Goal: Task Accomplishment & Management: Manage account settings

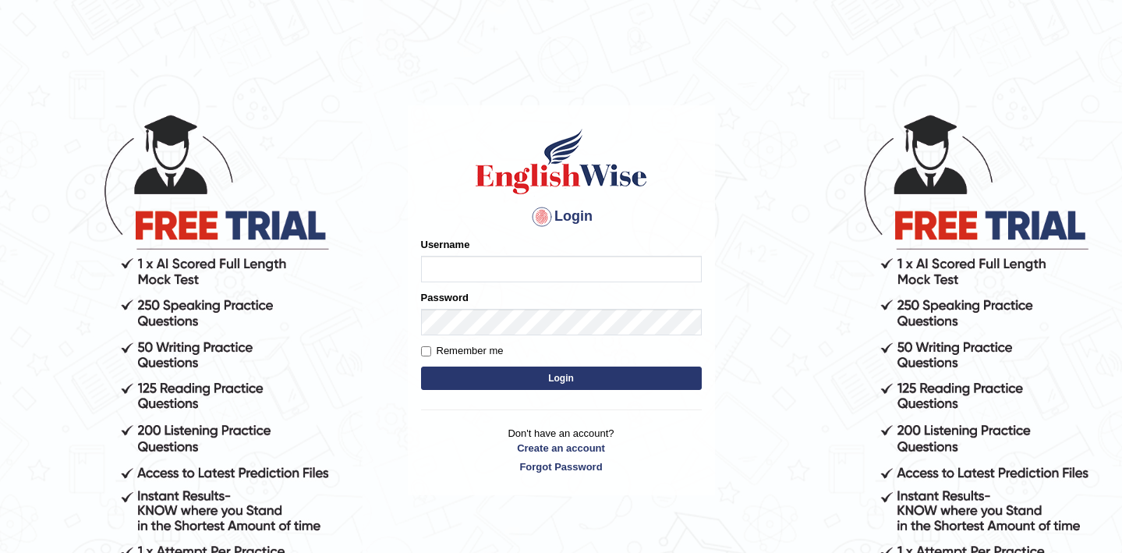
type input "dhruv_agarwal"
click at [546, 376] on button "Login" at bounding box center [561, 377] width 281 height 23
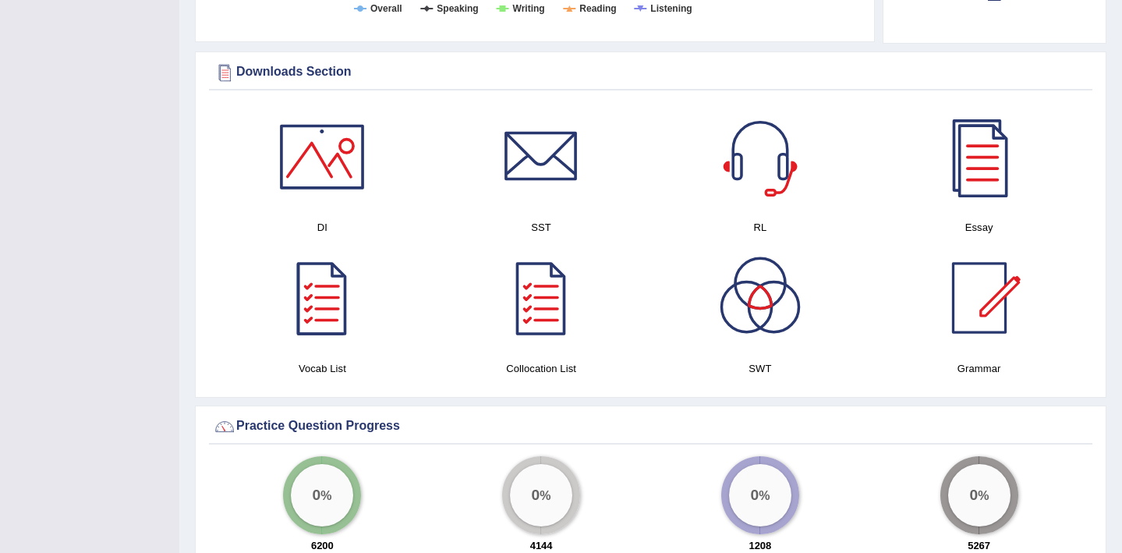
scroll to position [915, 0]
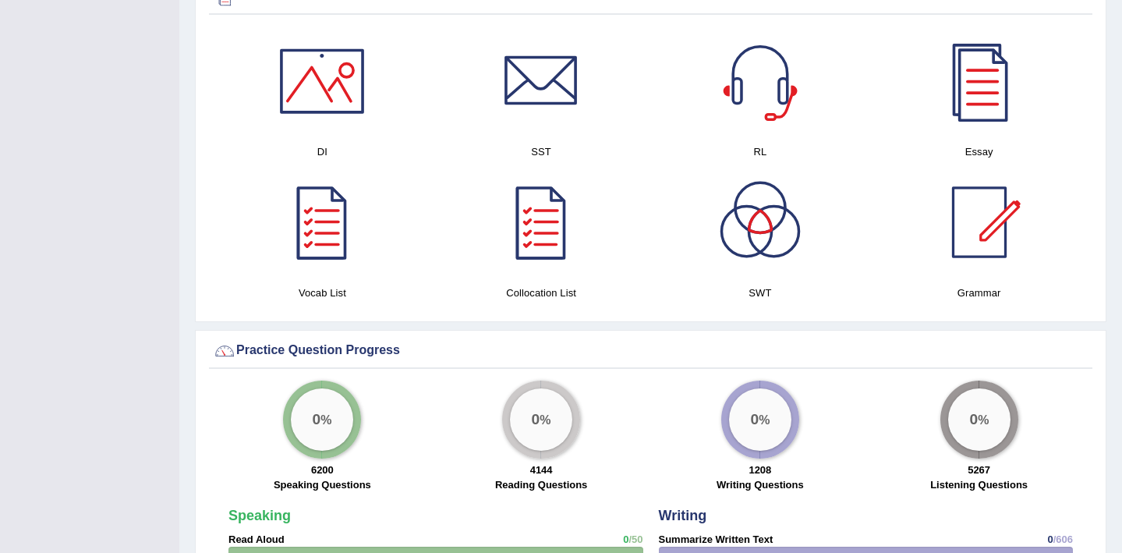
click at [762, 91] on div at bounding box center [759, 81] width 109 height 109
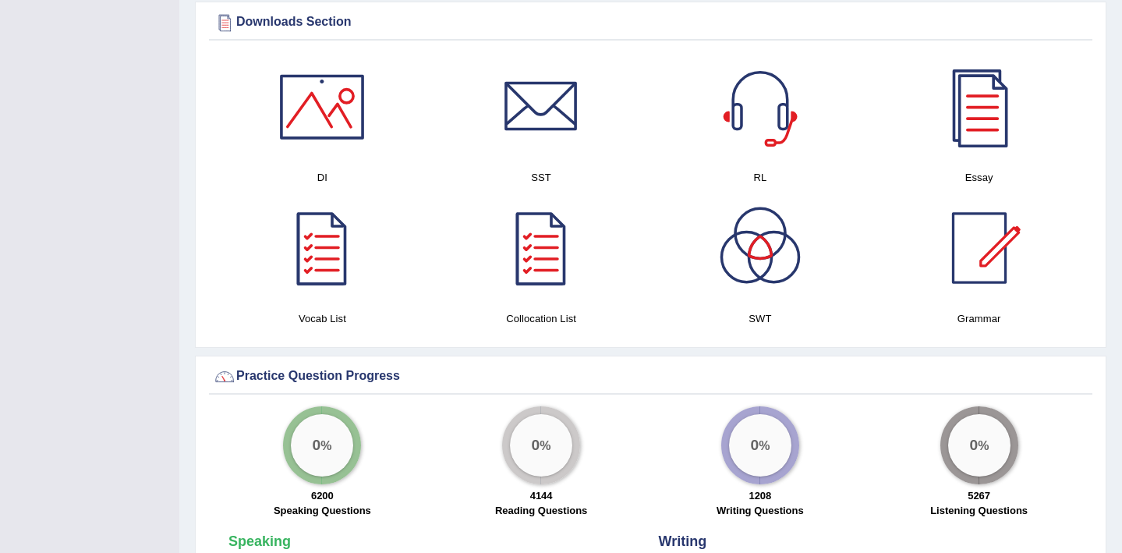
scroll to position [747, 0]
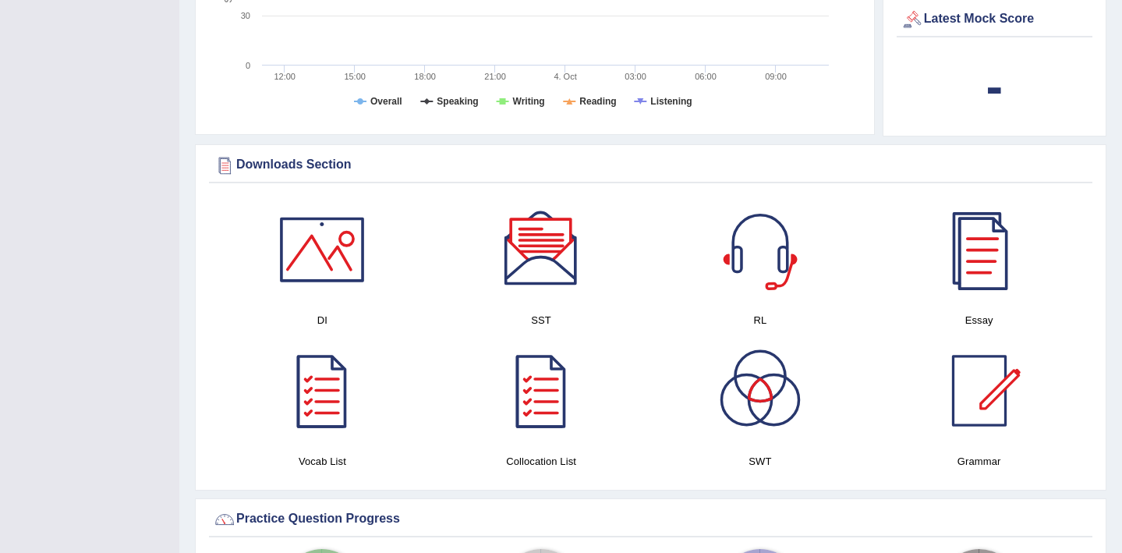
click at [991, 251] on div at bounding box center [978, 249] width 109 height 109
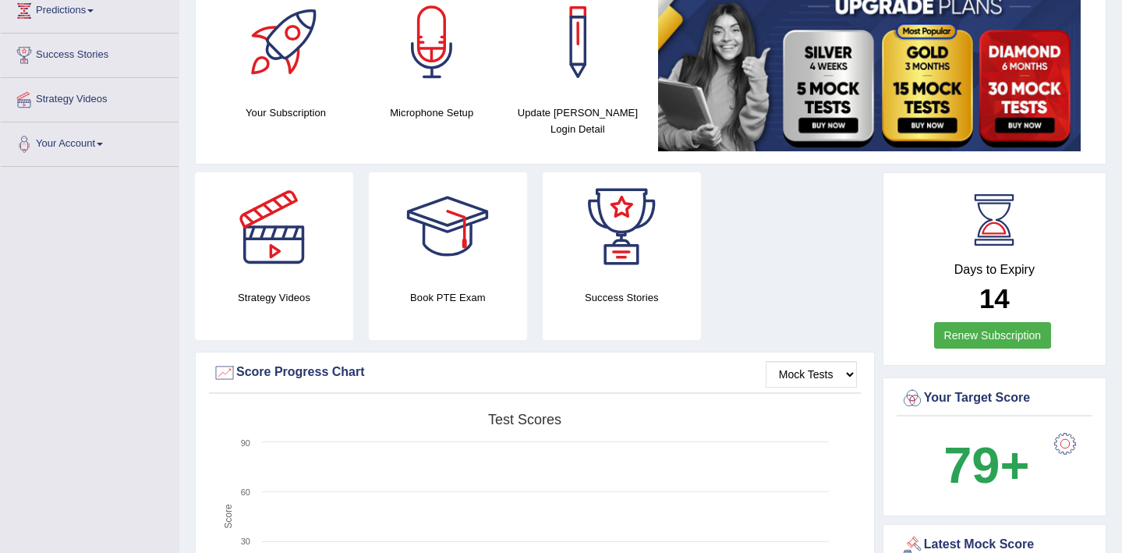
scroll to position [0, 0]
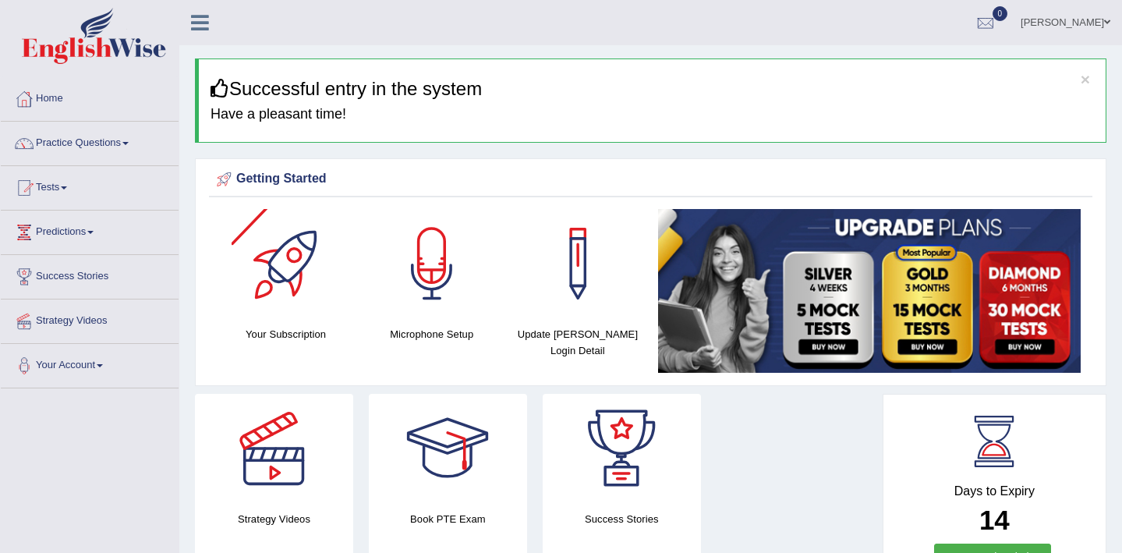
click at [285, 282] on div at bounding box center [286, 263] width 109 height 109
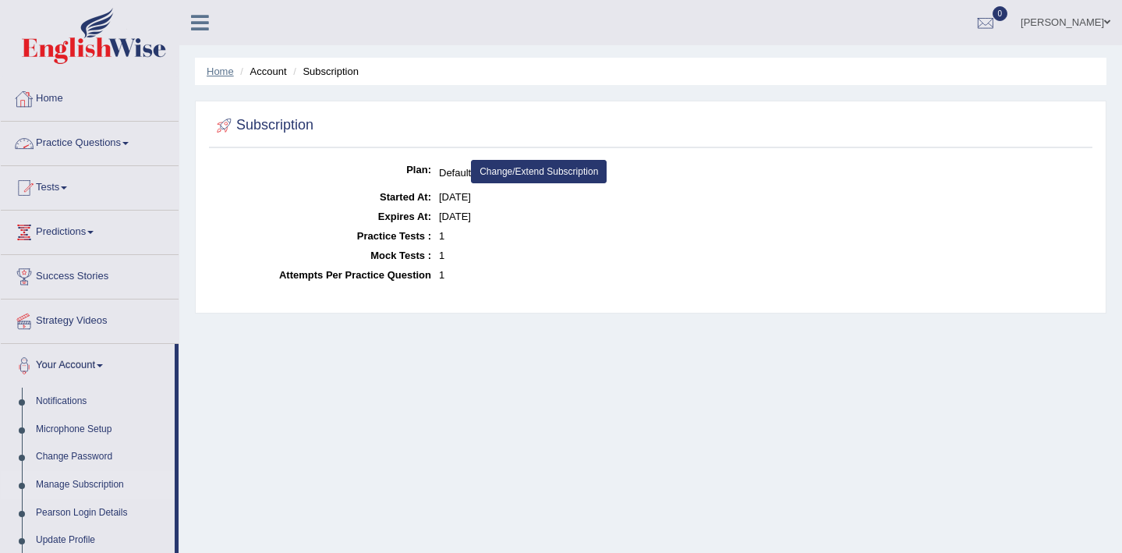
click at [228, 75] on link "Home" at bounding box center [220, 71] width 27 height 12
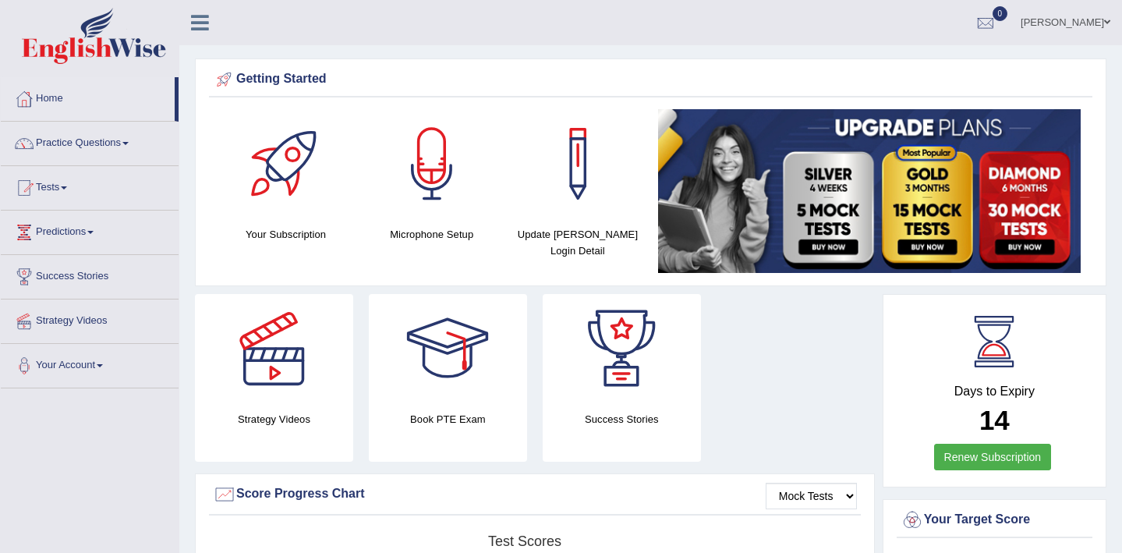
click at [586, 171] on div at bounding box center [577, 163] width 109 height 109
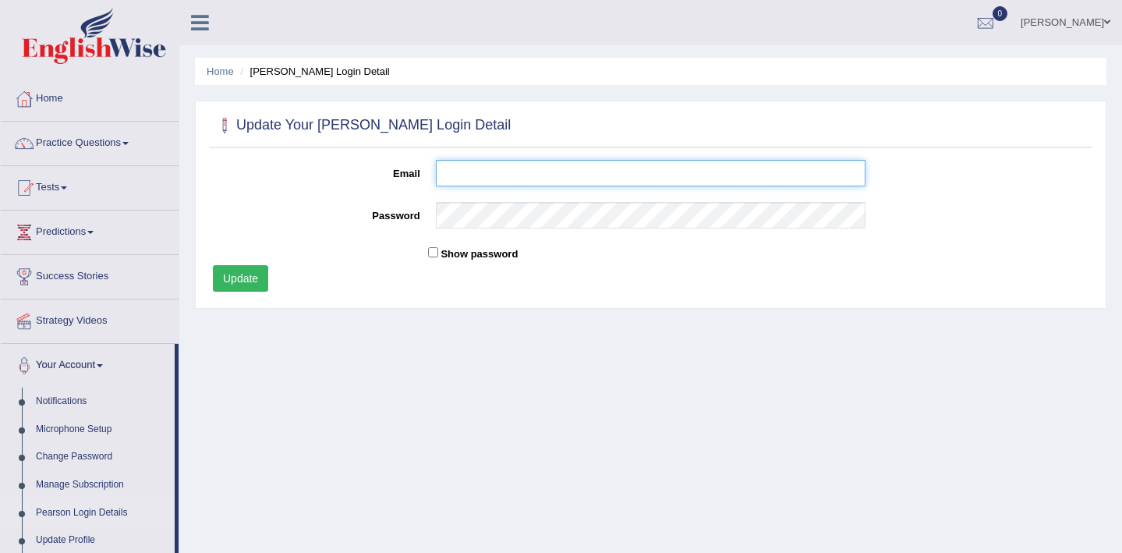
click at [534, 174] on input "Email" at bounding box center [651, 173] width 430 height 27
type input "d"
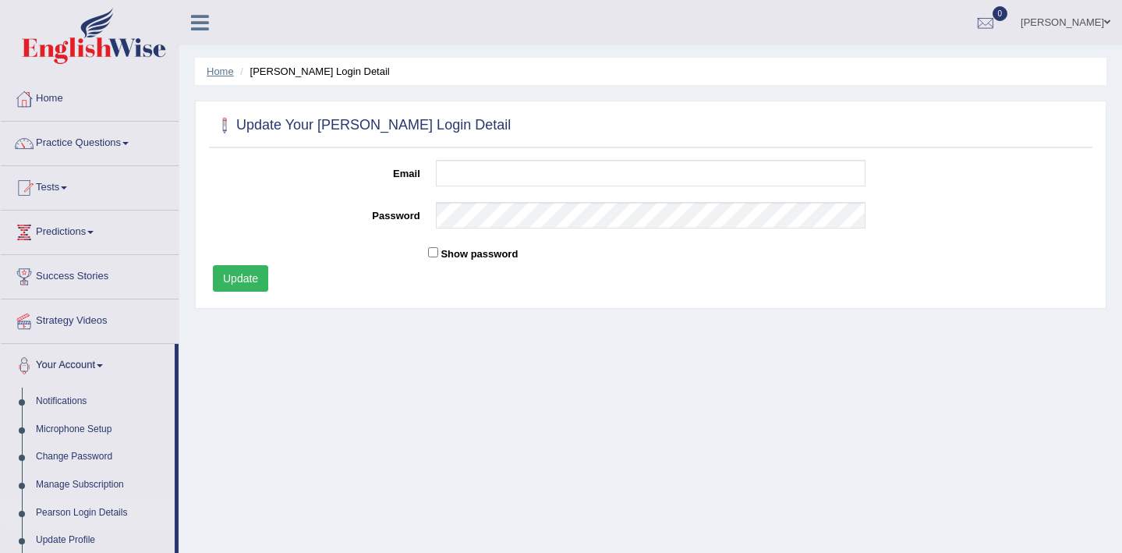
click at [229, 76] on link "Home" at bounding box center [220, 71] width 27 height 12
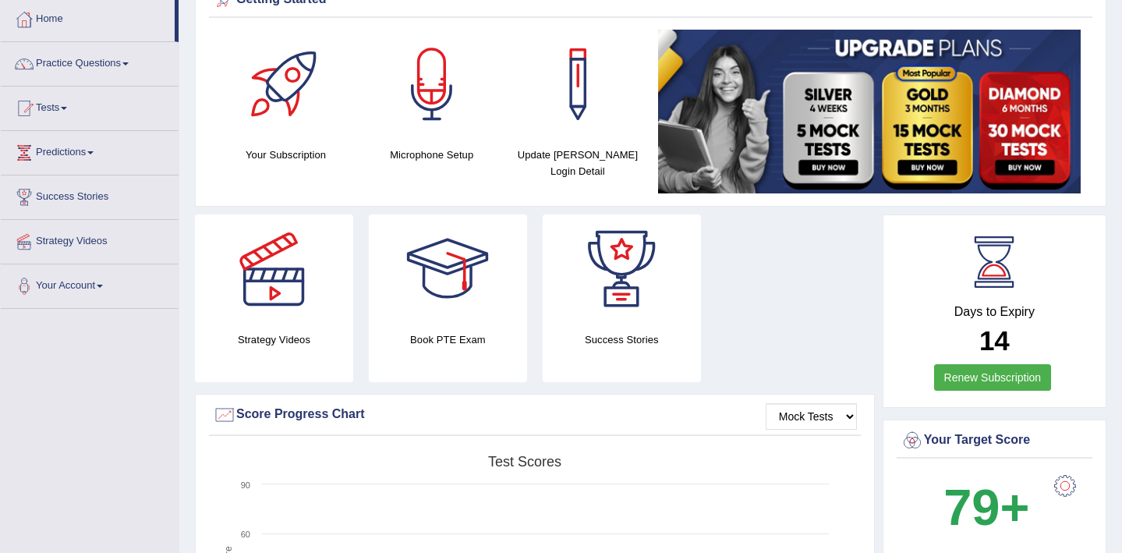
scroll to position [86, 0]
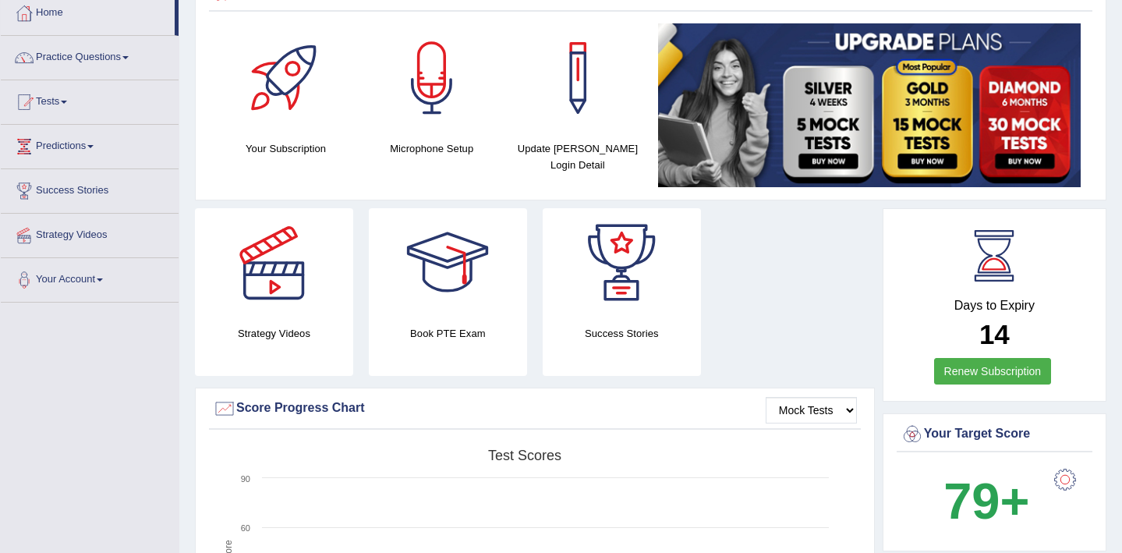
click at [459, 281] on div at bounding box center [447, 262] width 109 height 109
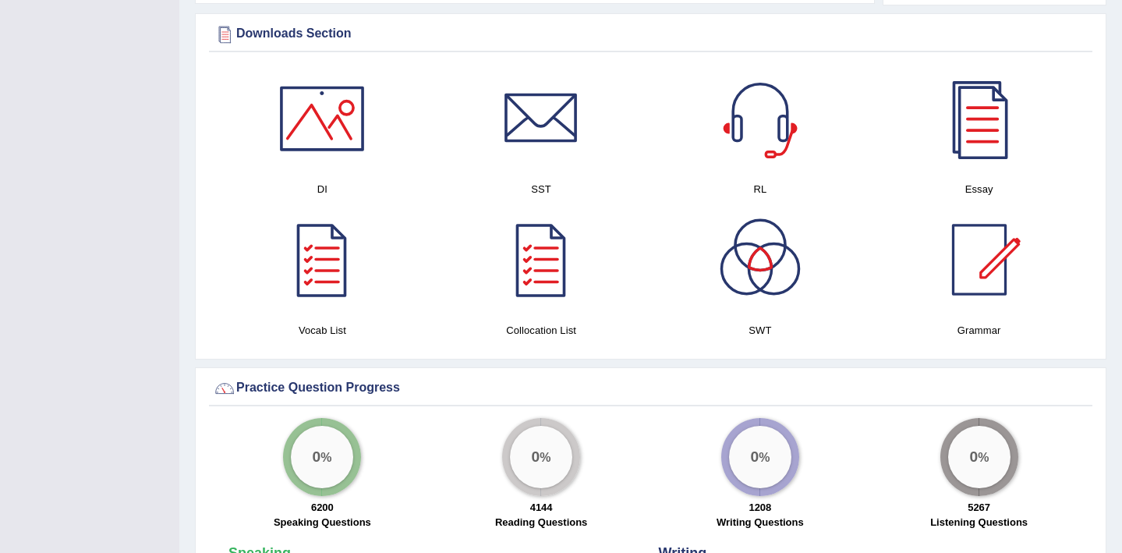
scroll to position [780, 0]
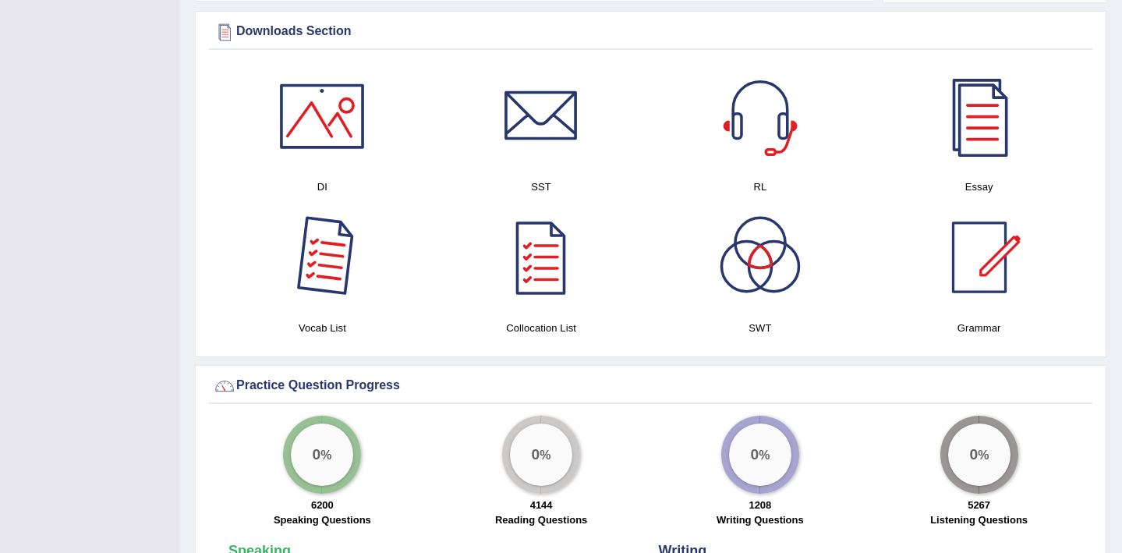
click at [323, 259] on div at bounding box center [321, 257] width 109 height 109
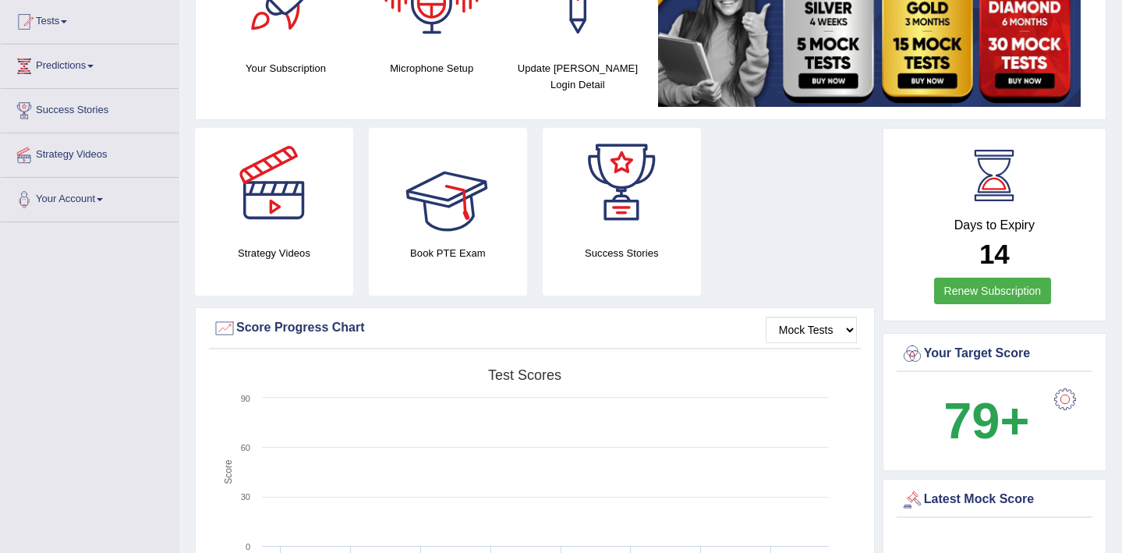
scroll to position [225, 0]
